Goal: Information Seeking & Learning: Learn about a topic

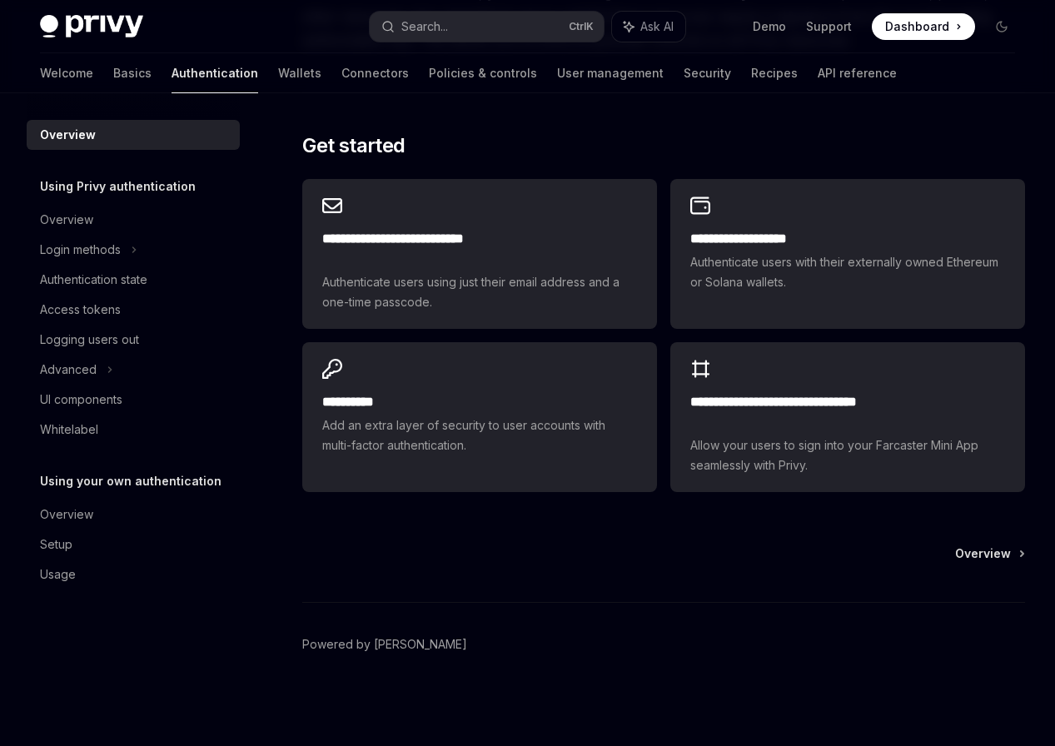
scroll to position [1401, 0]
click at [537, 52] on span "In addition to the API secret, you can also configure authorization keys that c…" at bounding box center [663, 17] width 723 height 70
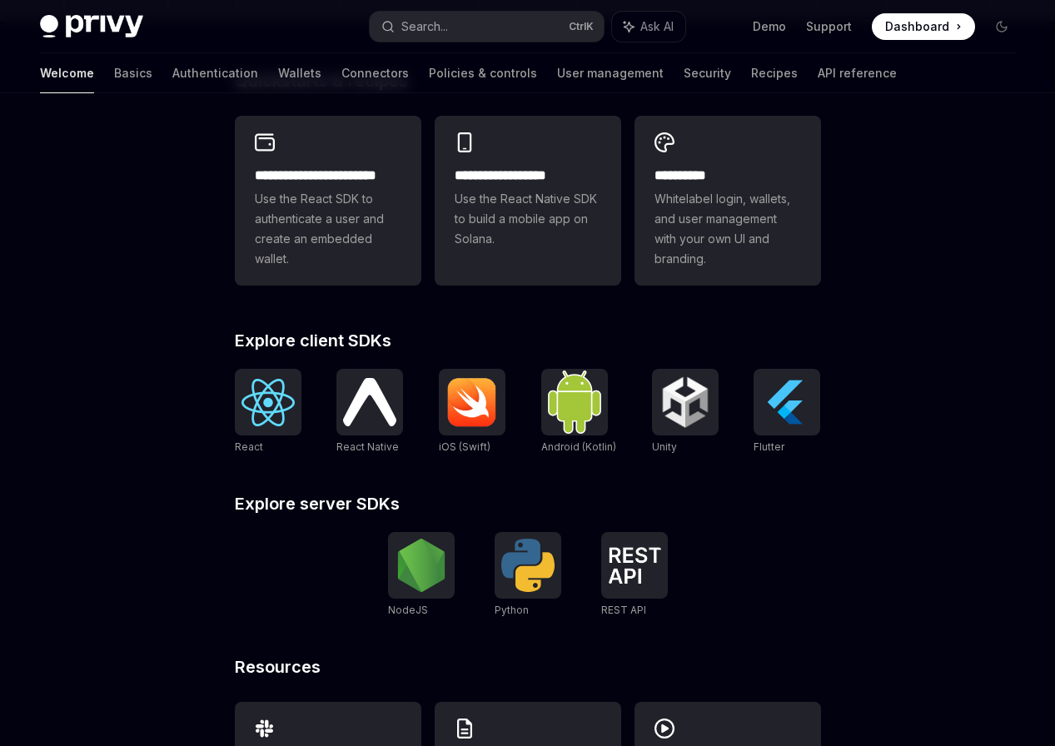
scroll to position [570, 0]
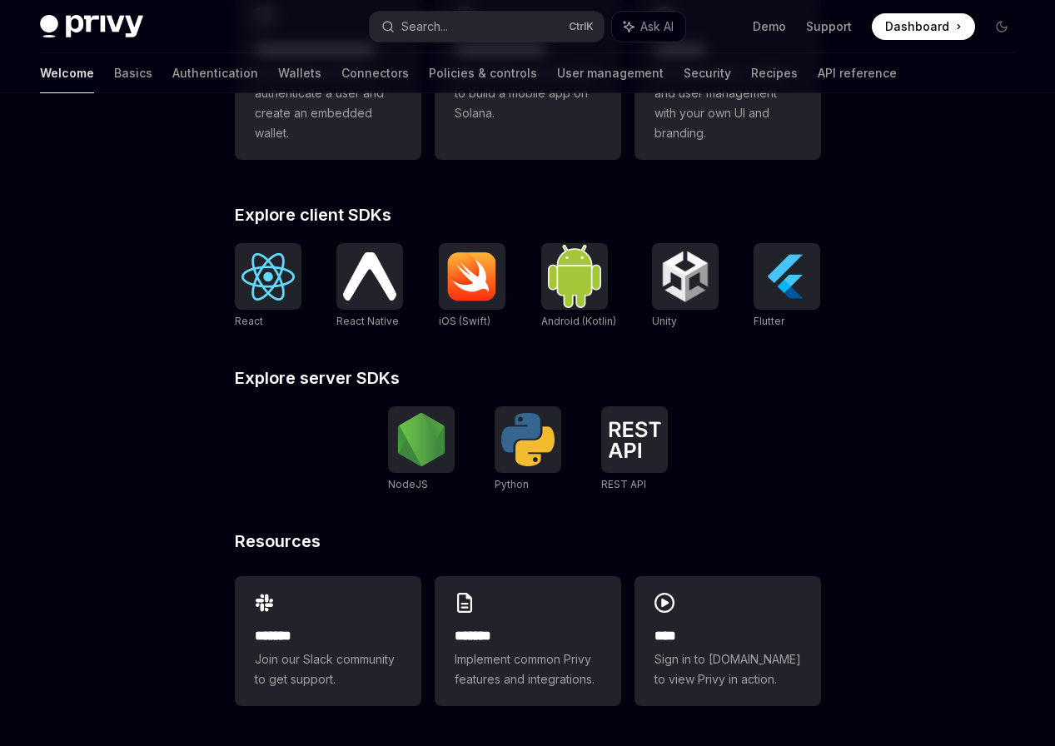
click at [134, 377] on div "**********" at bounding box center [527, 135] width 1055 height 1223
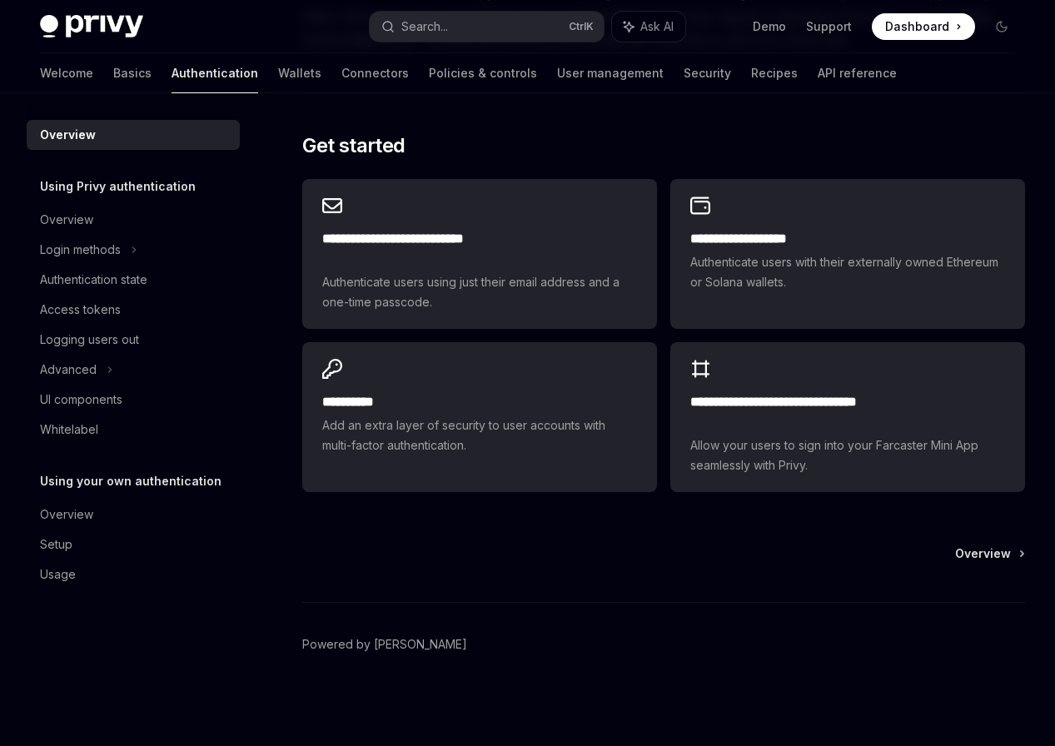
scroll to position [1587, 0]
click at [0, 0] on div "On this page User authentication Using Privy as your authentication provider Us…" at bounding box center [0, 0] width 0 height 0
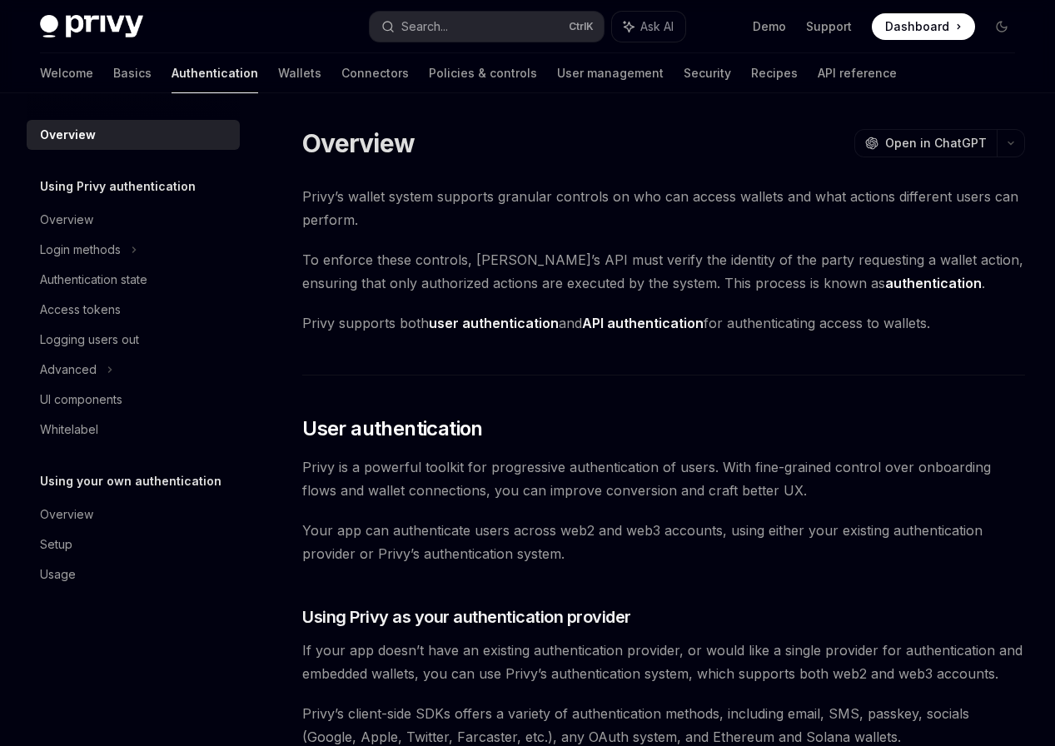
scroll to position [359, 0]
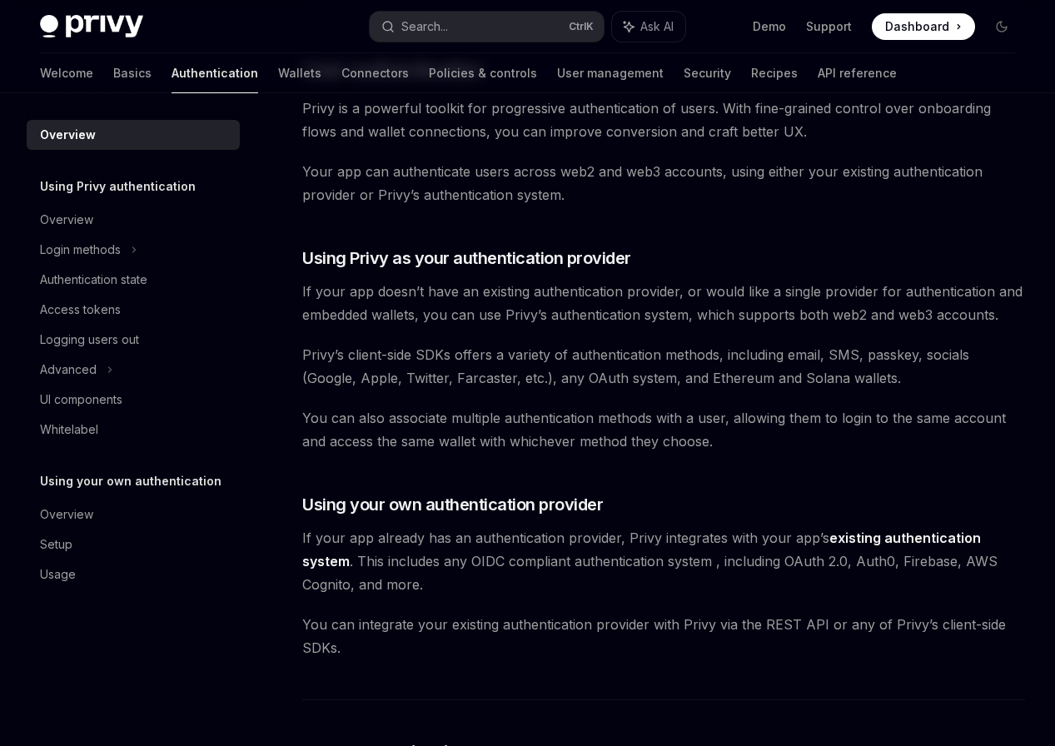
click at [0, 0] on div "On this page User authentication Using Privy as your authentication provider Us…" at bounding box center [0, 0] width 0 height 0
